Goal: Contribute content: Contribute content

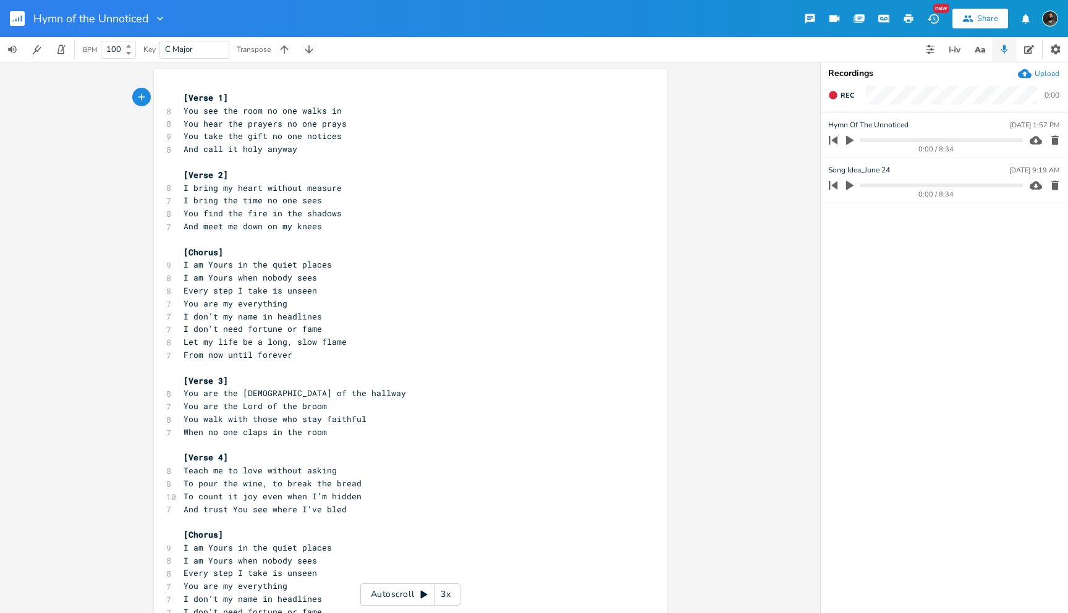
click at [184, 96] on span "[Verse 1]" at bounding box center [206, 97] width 44 height 11
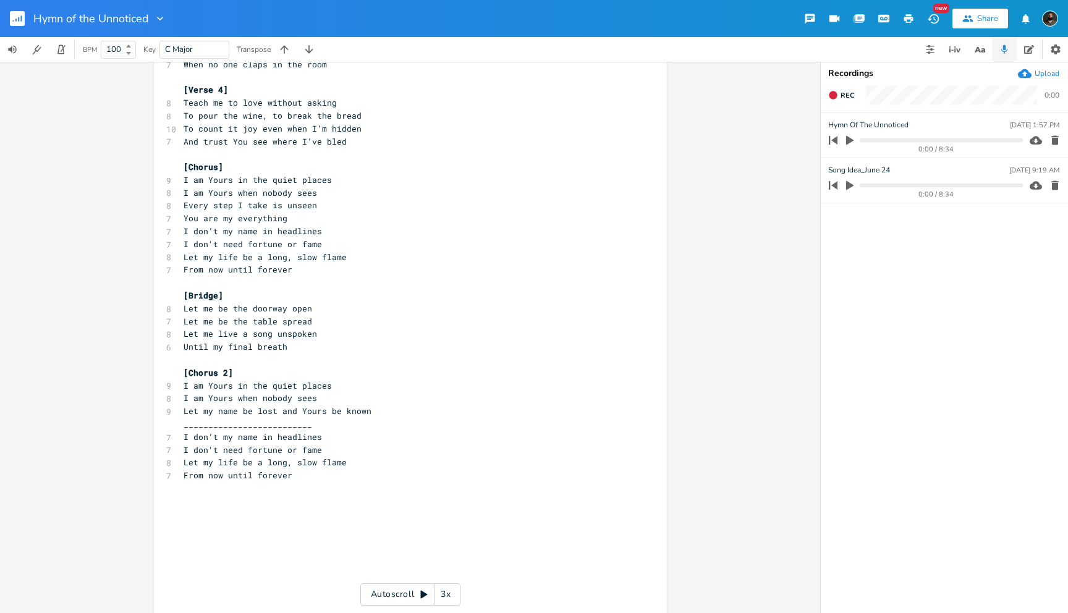
scroll to position [377, 0]
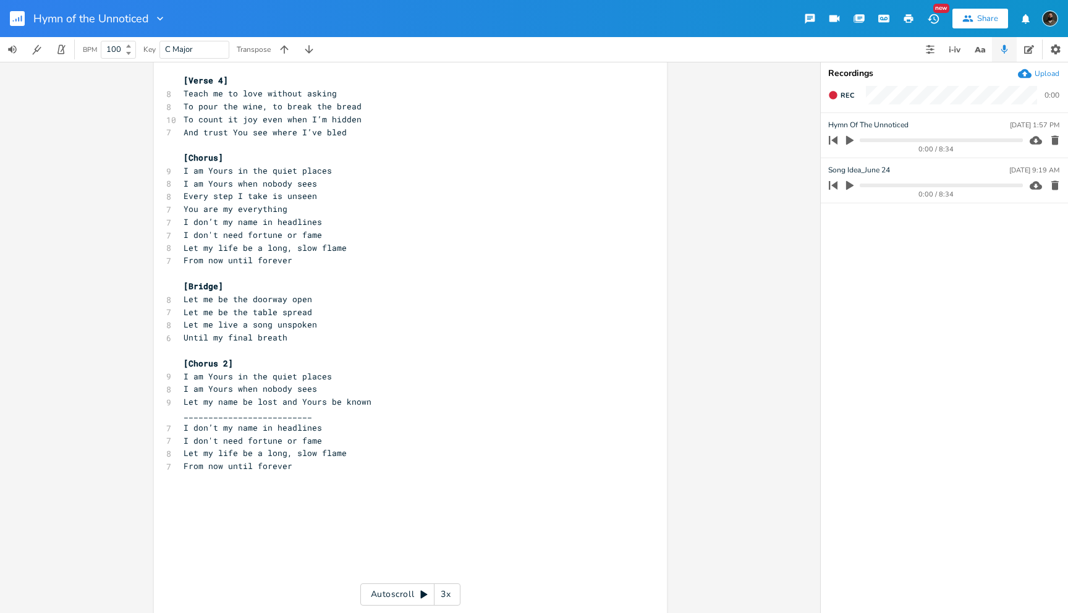
click at [318, 413] on pre "__________________________" at bounding box center [404, 414] width 446 height 13
type textarea "I don’t my name in headlines I don't need fortune or fame Let my life be a long…"
click at [301, 465] on pre "From now until forever" at bounding box center [404, 466] width 446 height 13
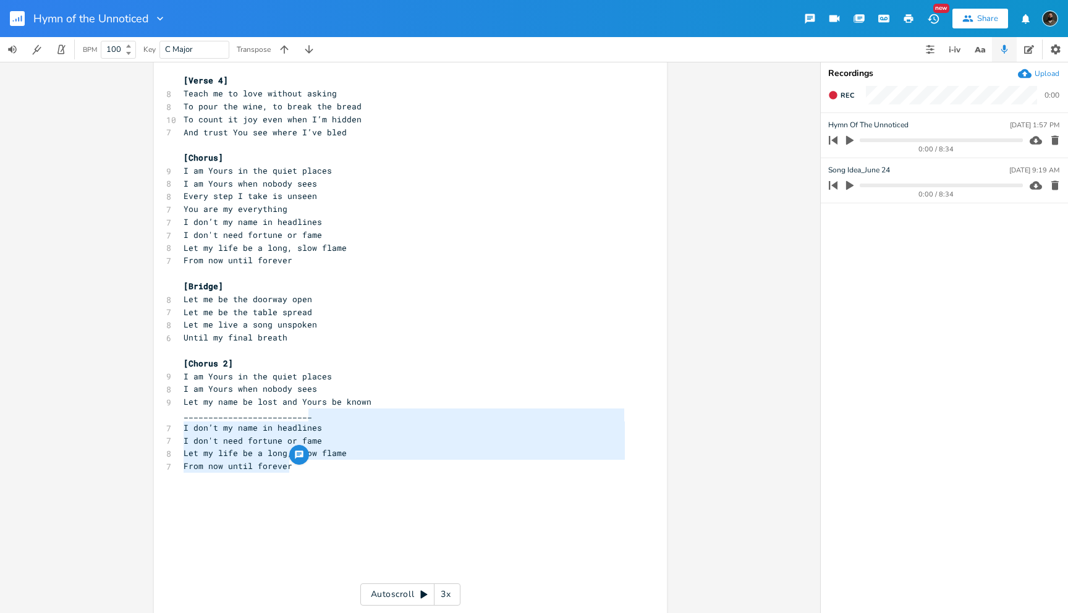
click at [310, 481] on pre "​" at bounding box center [404, 479] width 446 height 13
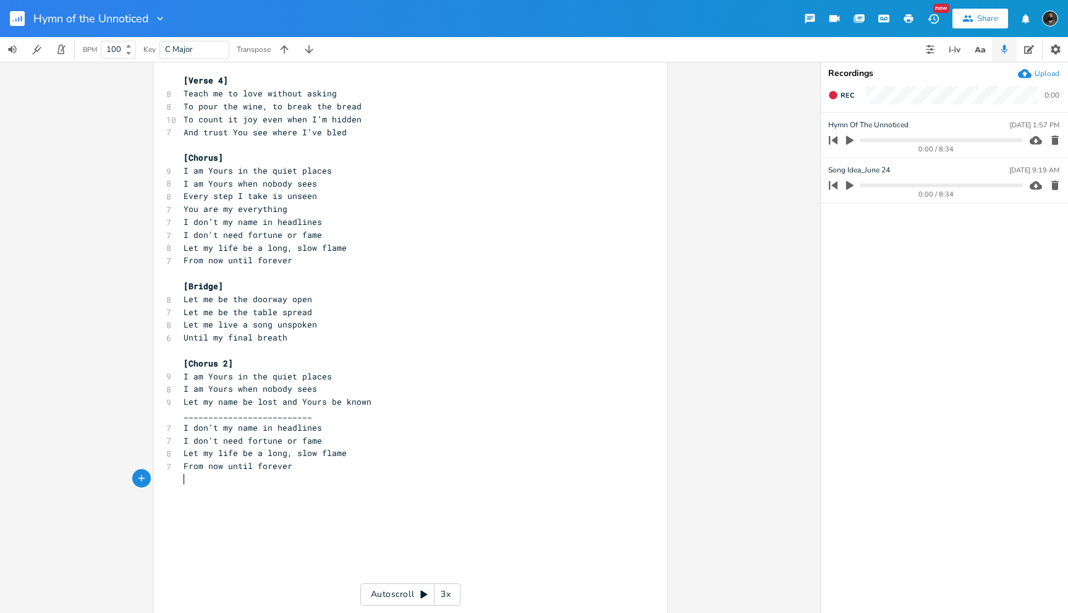
type textarea "[Lorem 4] Ips dol sit amet co adi elits do Eiu temp inc utlabor et dol magna Al…"
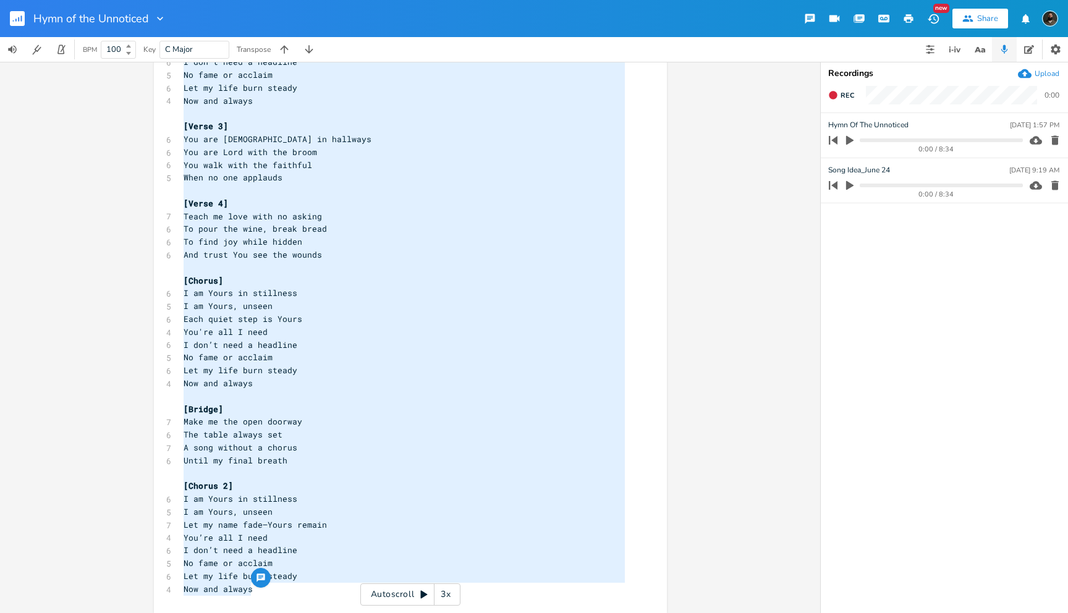
click at [525, 217] on pre "Teach me love with no asking" at bounding box center [404, 216] width 446 height 13
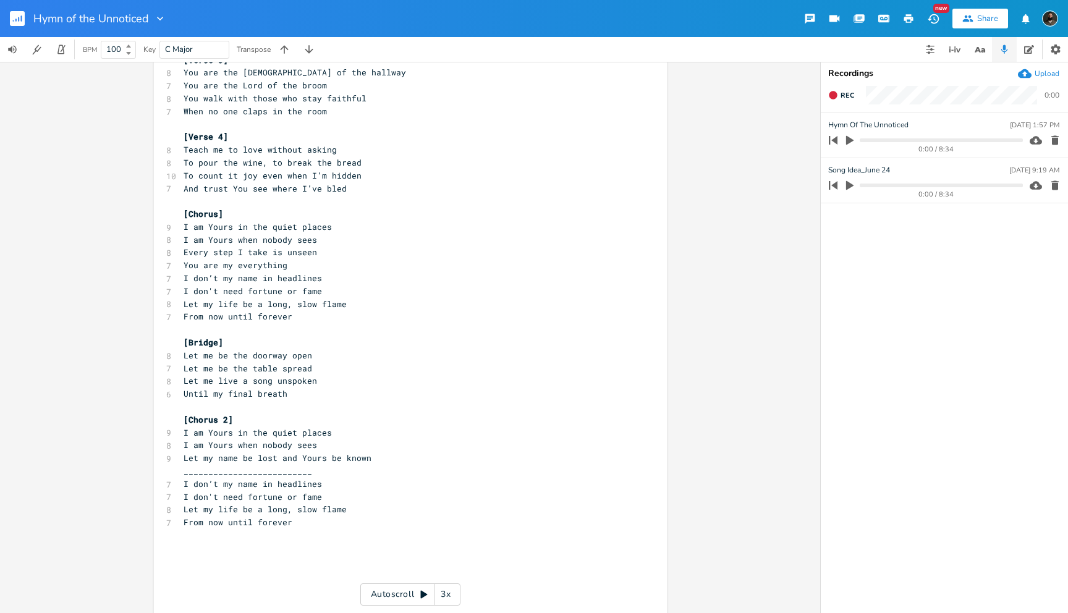
scroll to position [0, 0]
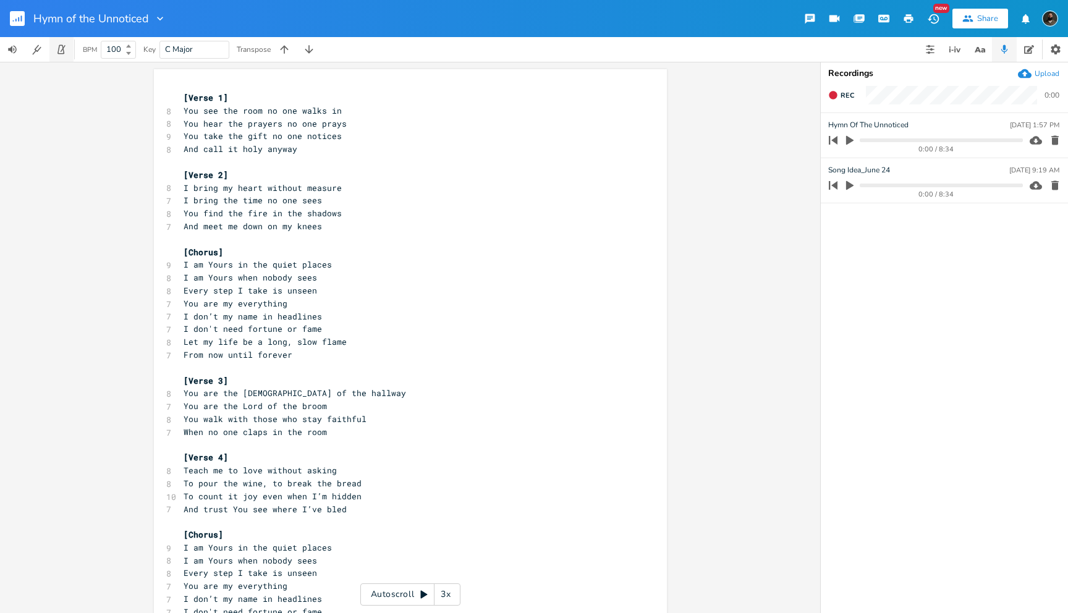
click at [64, 53] on icon "button" at bounding box center [60, 49] width 7 height 9
click at [63, 53] on icon "button" at bounding box center [60, 49] width 7 height 9
click at [119, 49] on input "100" at bounding box center [111, 49] width 20 height 11
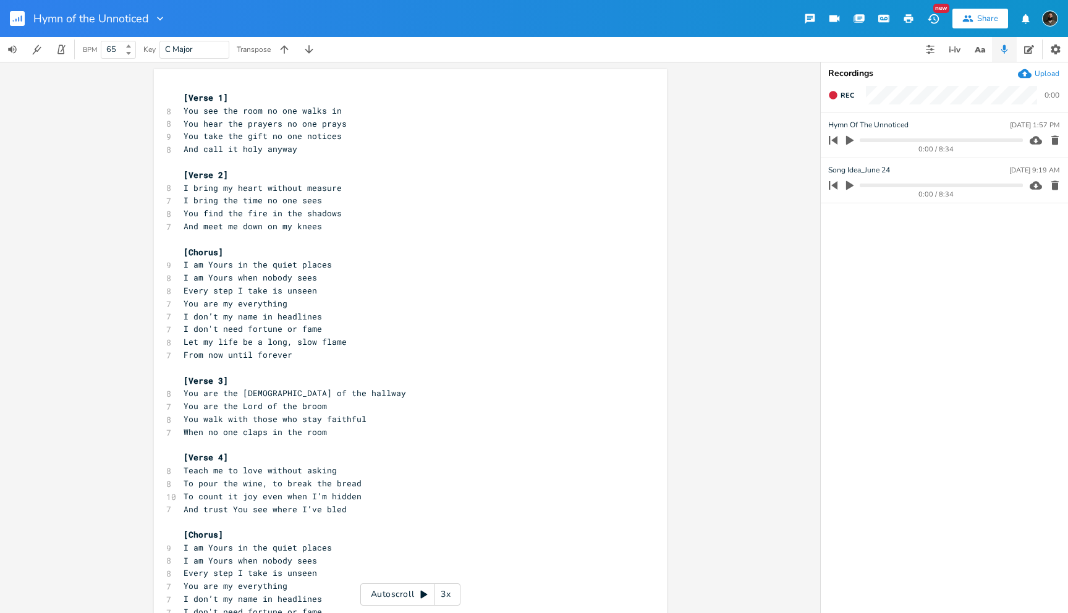
type input "65"
click at [61, 47] on icon "button" at bounding box center [61, 49] width 11 height 11
click at [849, 141] on icon "button" at bounding box center [849, 140] width 7 height 9
click at [849, 141] on icon "button" at bounding box center [850, 140] width 10 height 10
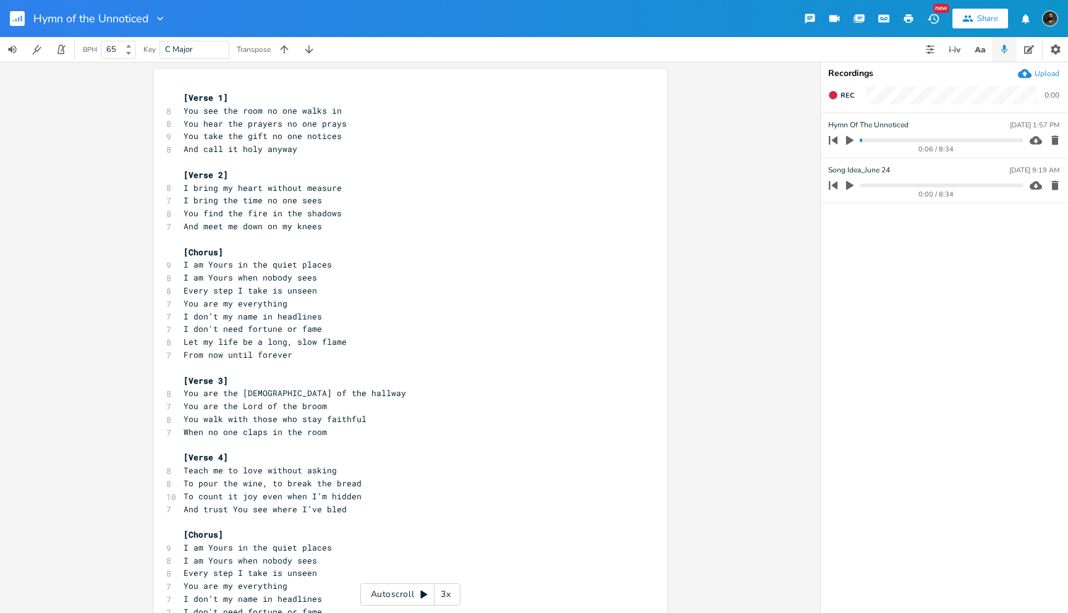
click at [1039, 138] on icon "button" at bounding box center [1036, 140] width 12 height 8
click at [354, 127] on pre "You hear the prayers no one prays" at bounding box center [404, 123] width 446 height 13
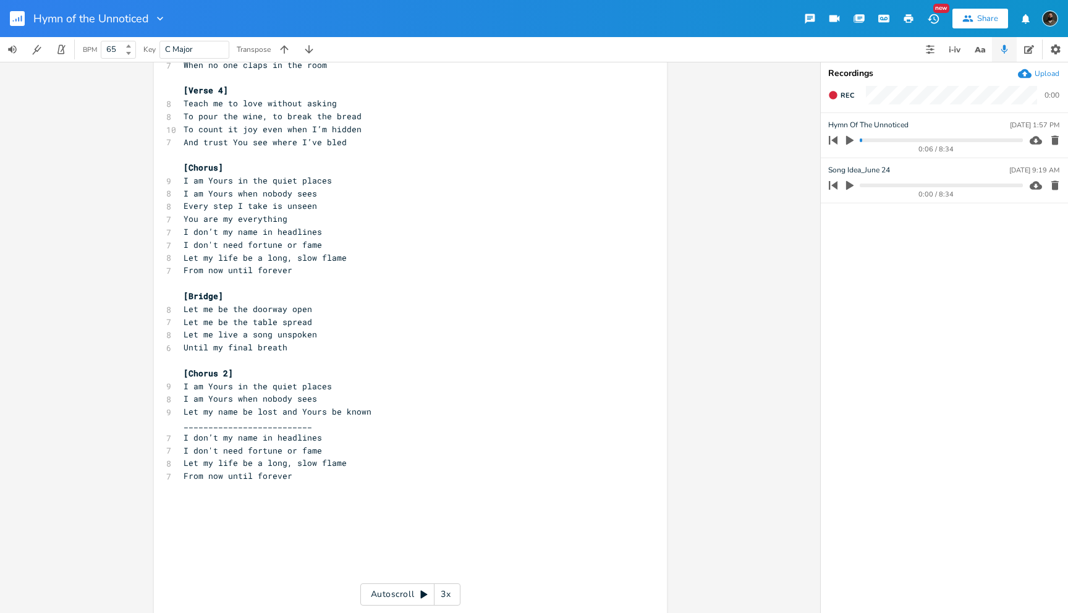
scroll to position [404, 0]
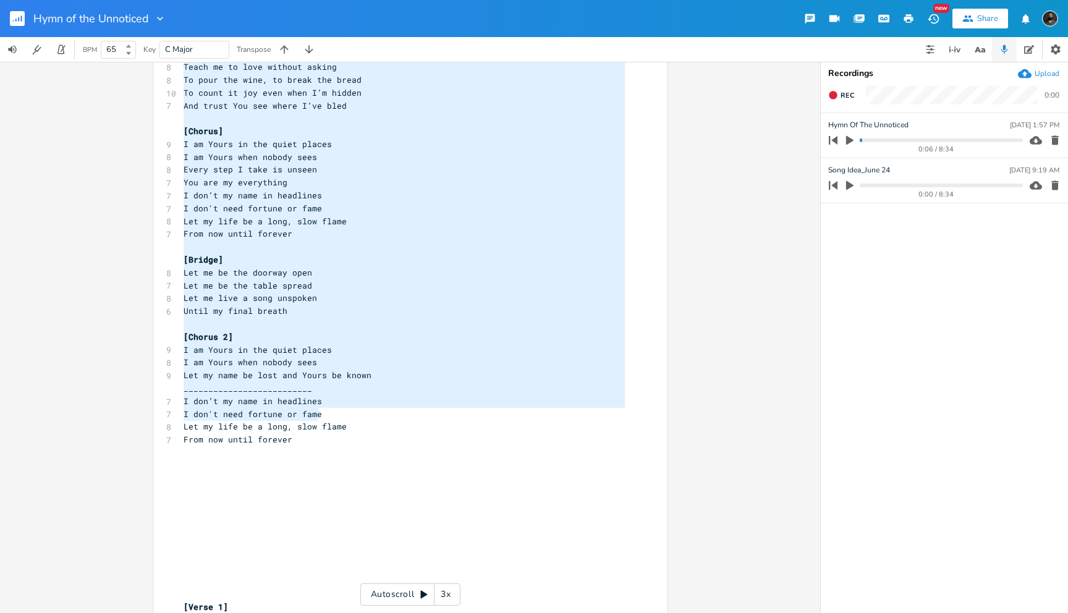
type textarea "[Lorem 4] Ips dol sit amet co adi elits do Eiu temp inc utlabor et dol magna Al…"
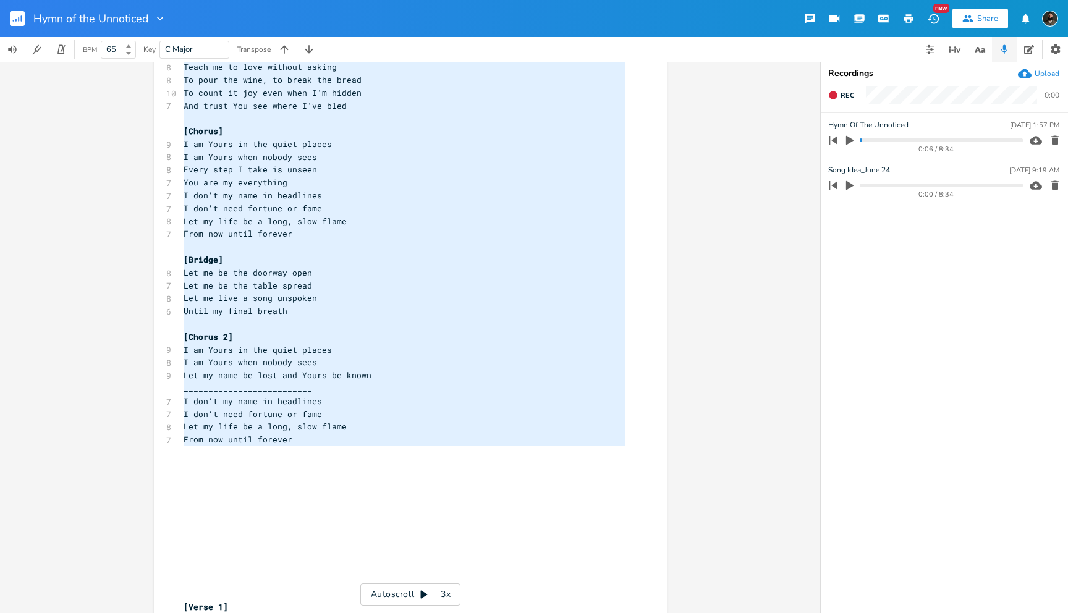
drag, startPoint x: 180, startPoint y: 93, endPoint x: 342, endPoint y: 453, distance: 394.7
click at [342, 453] on div "[Verse 1] 8 You see the room no one walks in 8 You hear the prayers no one pray…" at bounding box center [404, 523] width 446 height 1671
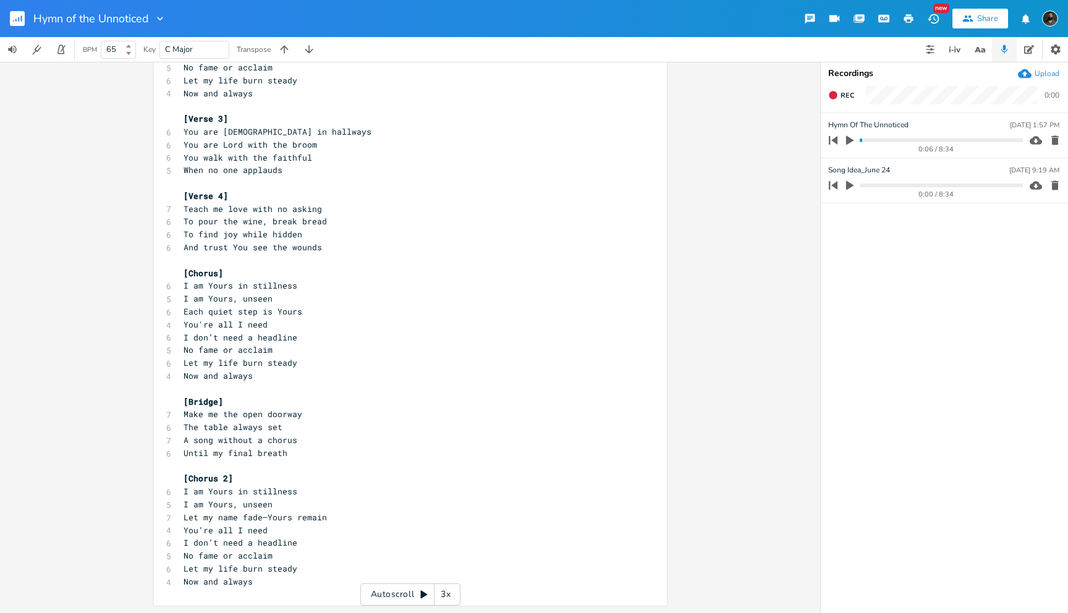
scroll to position [772, 0]
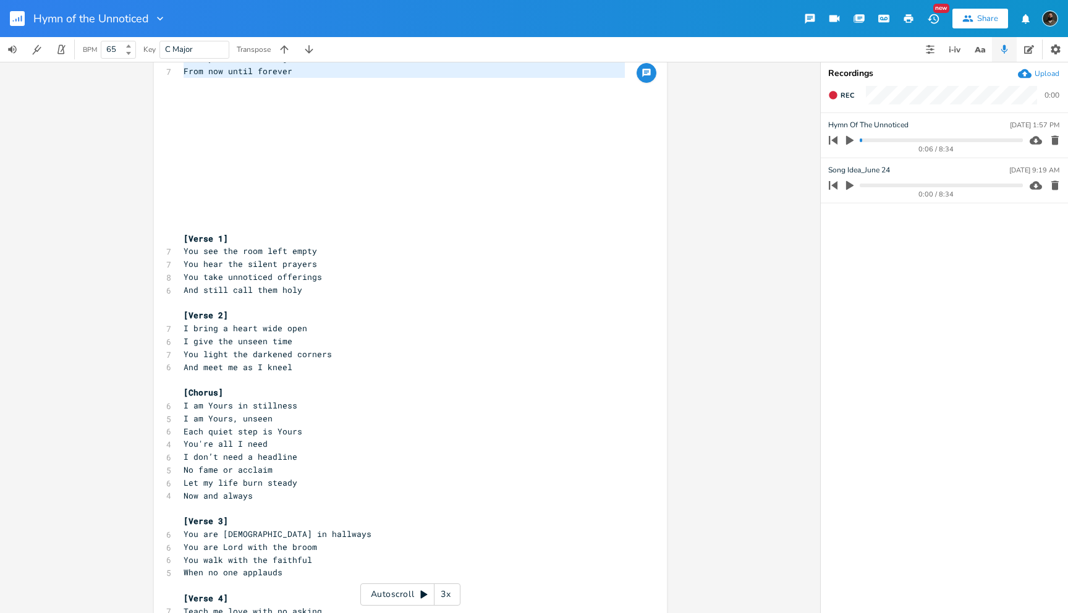
click at [933, 137] on div "0:06 / 8:34" at bounding box center [923, 140] width 198 height 20
click at [932, 137] on div "0:06 / 8:34" at bounding box center [923, 140] width 198 height 20
click at [932, 139] on progress at bounding box center [941, 140] width 163 height 4
click at [852, 138] on icon "button" at bounding box center [849, 140] width 11 height 11
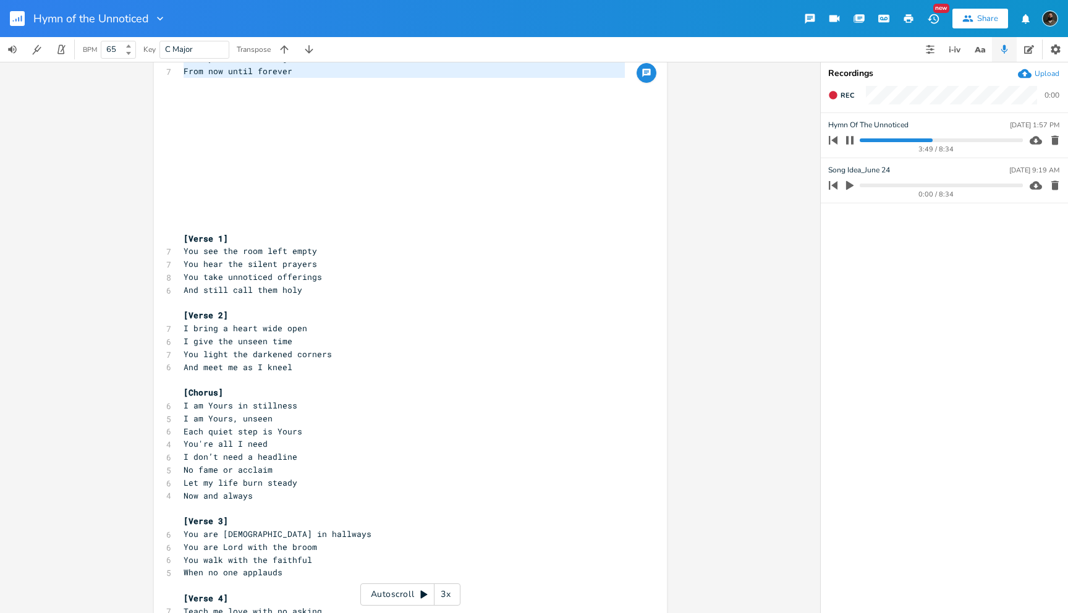
click at [924, 138] on progress at bounding box center [941, 140] width 163 height 4
click at [928, 139] on progress at bounding box center [941, 140] width 163 height 4
click at [933, 139] on progress at bounding box center [941, 140] width 163 height 4
click at [935, 139] on progress at bounding box center [941, 140] width 163 height 4
click at [937, 140] on progress at bounding box center [941, 140] width 163 height 4
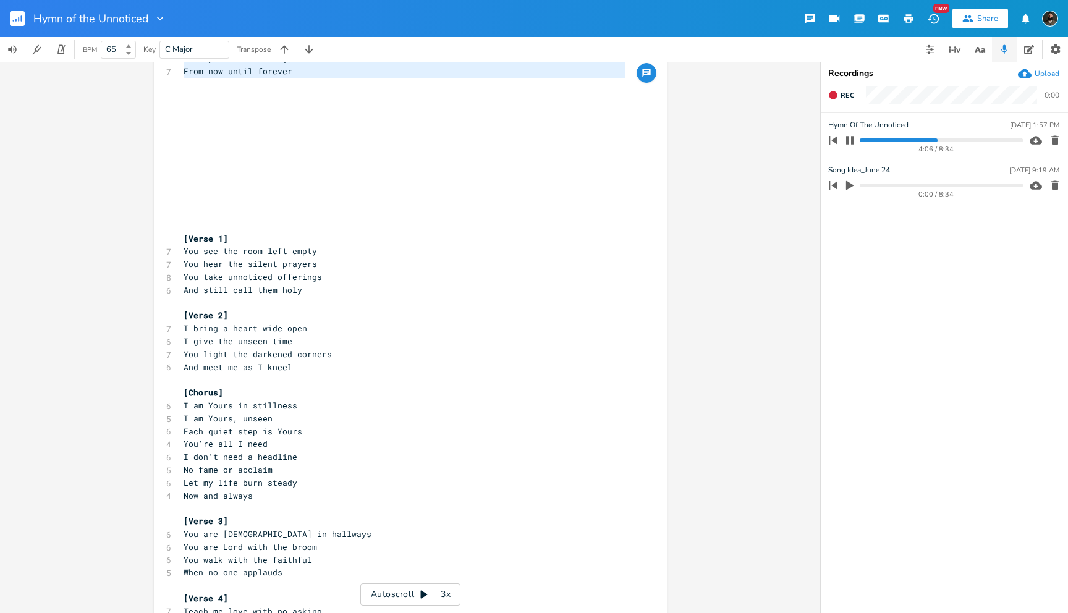
click at [934, 140] on progress at bounding box center [941, 140] width 163 height 4
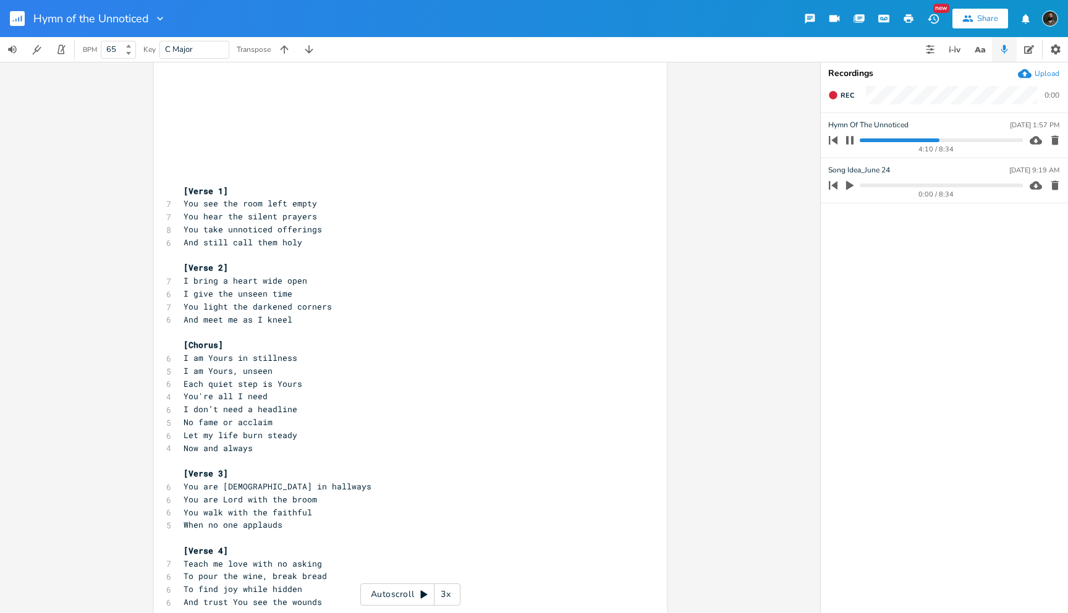
scroll to position [827, 0]
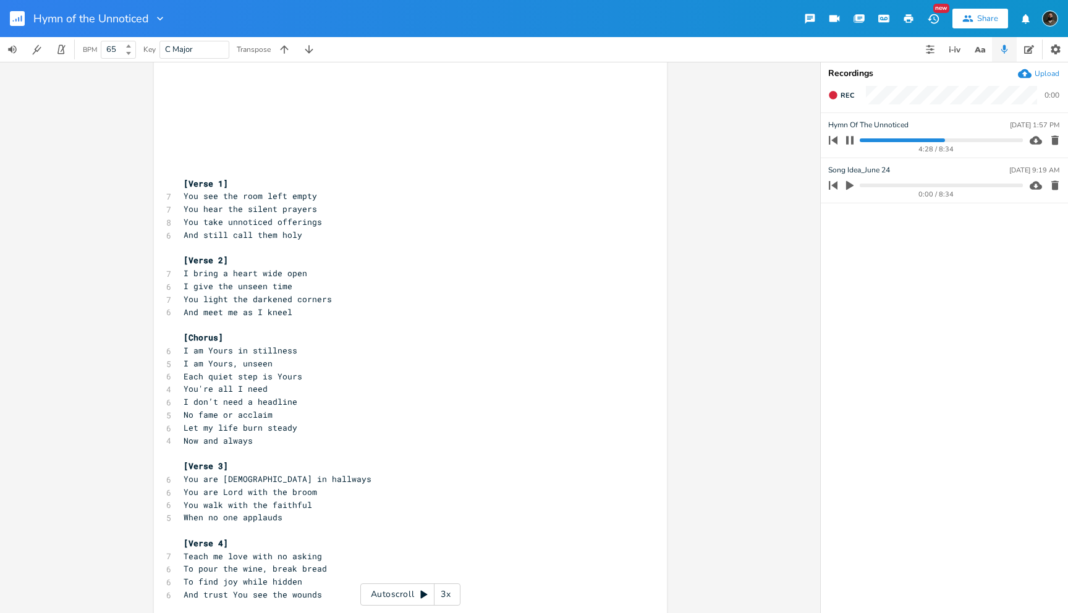
click at [849, 137] on icon "button" at bounding box center [850, 140] width 10 height 10
